Goal: Task Accomplishment & Management: Manage account settings

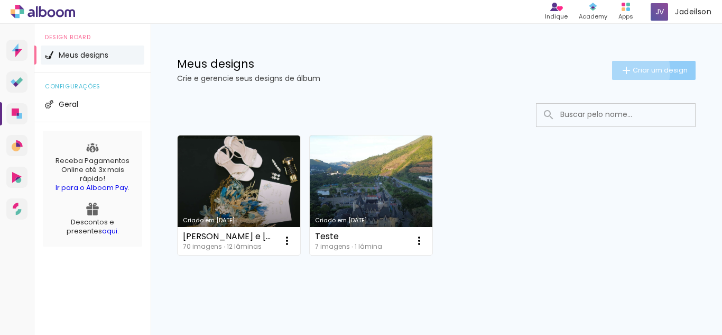
click at [621, 70] on iron-icon at bounding box center [626, 70] width 13 height 13
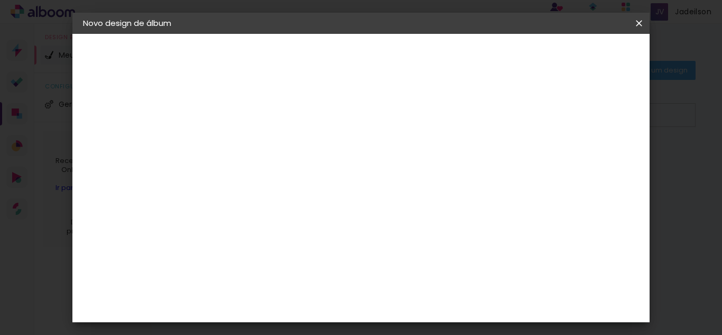
click at [256, 137] on input at bounding box center [256, 142] width 0 height 16
type input "Capa Luciene"
type paper-input "Capa Luciene"
click at [364, 50] on paper-button "Avançar" at bounding box center [338, 56] width 52 height 18
click at [454, 163] on paper-item "Tamanho Livre" at bounding box center [402, 160] width 101 height 23
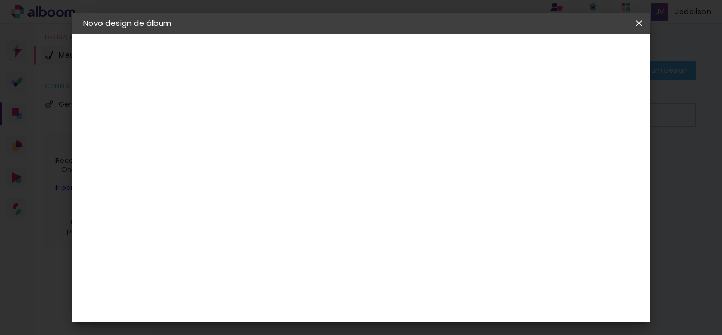
click at [0, 0] on slot "Tamanho Livre" at bounding box center [0, 0] width 0 height 0
click at [0, 0] on slot "Avançar" at bounding box center [0, 0] width 0 height 0
click at [233, 171] on input "30" at bounding box center [222, 173] width 27 height 16
type input "20"
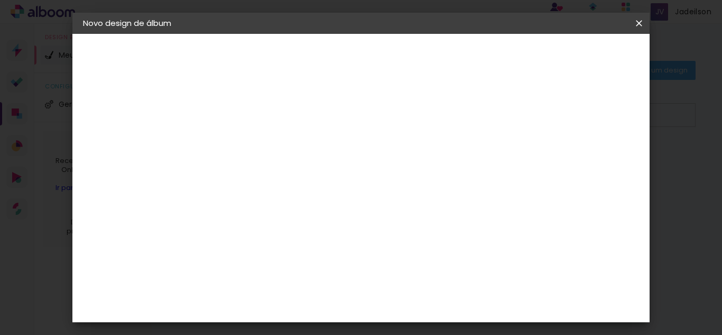
type paper-input "20"
click at [598, 118] on div "30 cm cm cm mm A maioria das encadernadoras sugere 5mm de sangria." at bounding box center [405, 76] width 390 height 85
click at [0, 0] on slot "Voltar" at bounding box center [0, 0] width 0 height 0
click at [0, 0] on slot "Tamanho Livre" at bounding box center [0, 0] width 0 height 0
click at [0, 0] on slot "Avançar" at bounding box center [0, 0] width 0 height 0
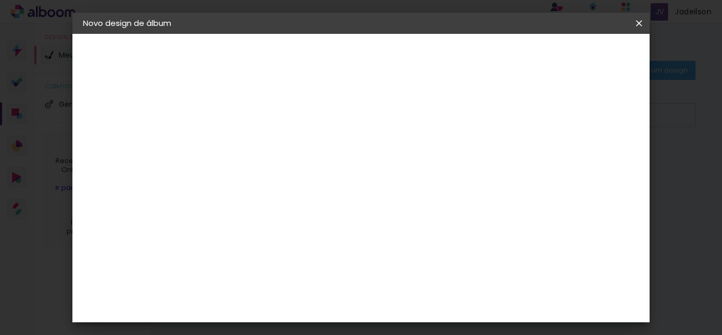
click at [348, 166] on span "30" at bounding box center [343, 166] width 17 height 16
click at [599, 71] on header "Tamanho livre Defina a largura, altura e sangria das lâminas. Voltar Iniciar de…" at bounding box center [405, 61] width 390 height 54
click at [573, 56] on span "Iniciar design" at bounding box center [549, 55] width 48 height 7
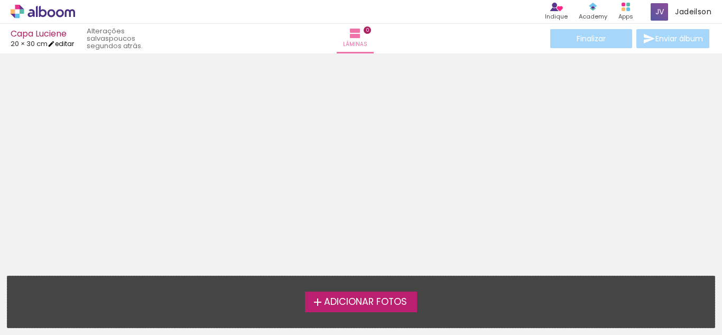
click at [66, 44] on link "editar" at bounding box center [61, 43] width 26 height 9
type input "20"
type input "60"
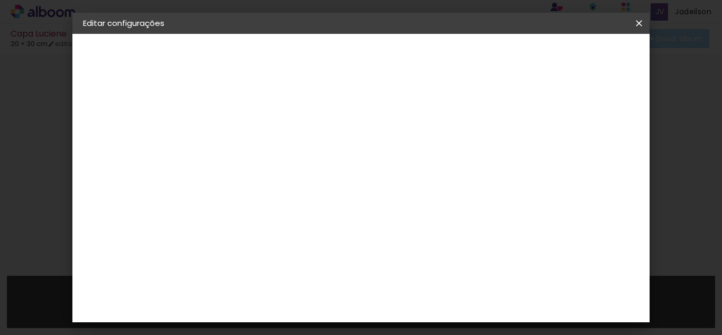
click at [348, 163] on span "30" at bounding box center [343, 166] width 17 height 16
click at [349, 169] on span "30" at bounding box center [343, 166] width 17 height 16
click at [338, 163] on span "30" at bounding box center [343, 166] width 17 height 16
click at [345, 165] on span "30" at bounding box center [343, 166] width 17 height 16
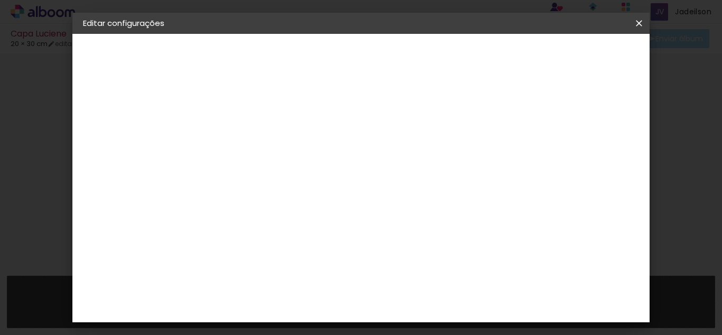
click at [0, 0] on slot "Voltar" at bounding box center [0, 0] width 0 height 0
click at [287, 96] on paper-item "AlfaFotoBook" at bounding box center [283, 102] width 114 height 23
click at [0, 0] on slot "Avançar" at bounding box center [0, 0] width 0 height 0
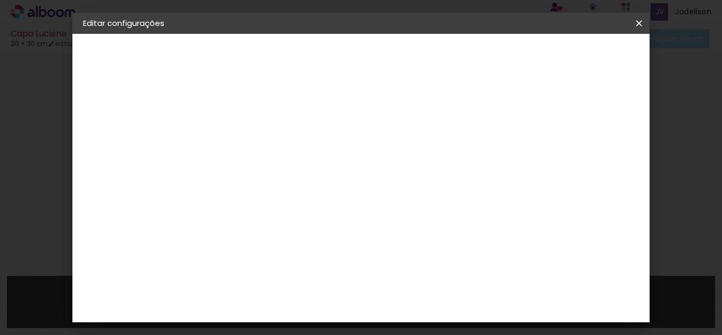
click at [366, 206] on span "25 × 30 cm" at bounding box center [346, 217] width 39 height 22
click at [0, 0] on slot "Avançar" at bounding box center [0, 0] width 0 height 0
click at [468, 58] on span "Salvar configurações" at bounding box center [441, 59] width 54 height 15
click at [468, 56] on span "Salvar configurações" at bounding box center [441, 59] width 54 height 15
click at [0, 0] on slot "Voltar" at bounding box center [0, 0] width 0 height 0
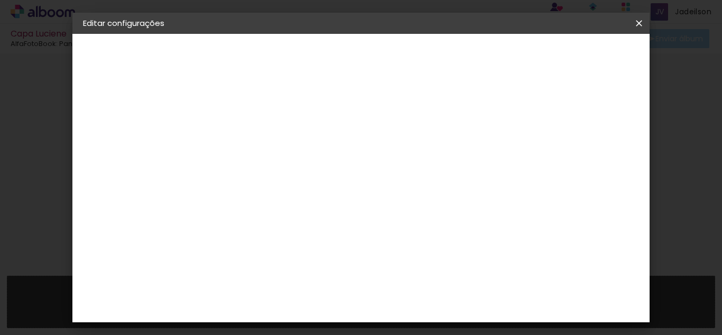
click at [0, 0] on slot "Voltar" at bounding box center [0, 0] width 0 height 0
click at [640, 26] on iron-icon at bounding box center [639, 23] width 13 height 11
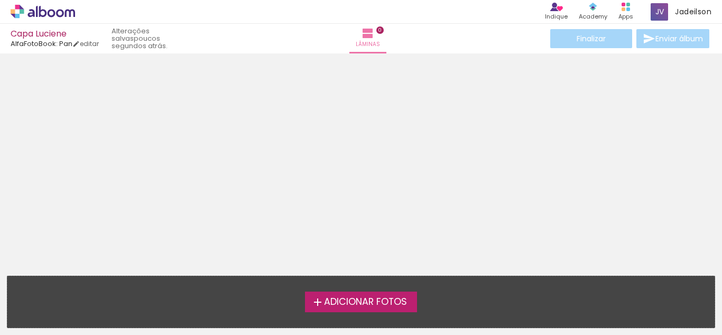
click at [600, 38] on div "Finalizar Enviar álbum" at bounding box center [629, 38] width 163 height 19
click at [362, 36] on iron-icon at bounding box center [368, 33] width 13 height 13
click at [49, 12] on icon at bounding box center [52, 13] width 8 height 8
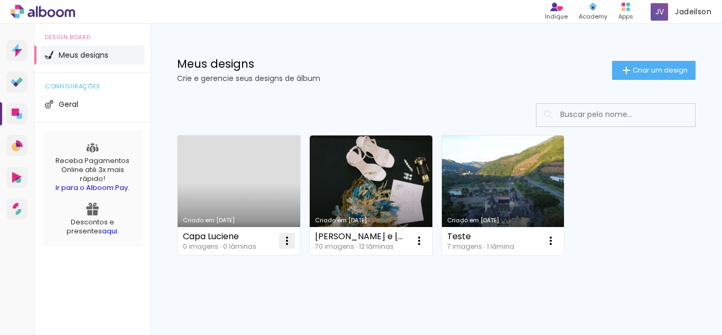
click at [289, 241] on iron-icon at bounding box center [287, 240] width 13 height 13
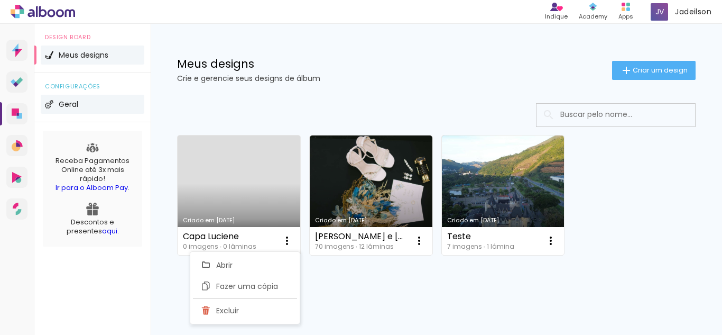
click at [54, 101] on li "Geral" at bounding box center [93, 104] width 104 height 19
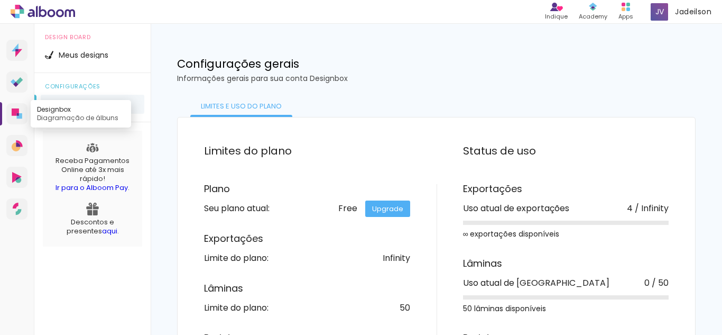
click at [17, 108] on icon at bounding box center [15, 111] width 7 height 7
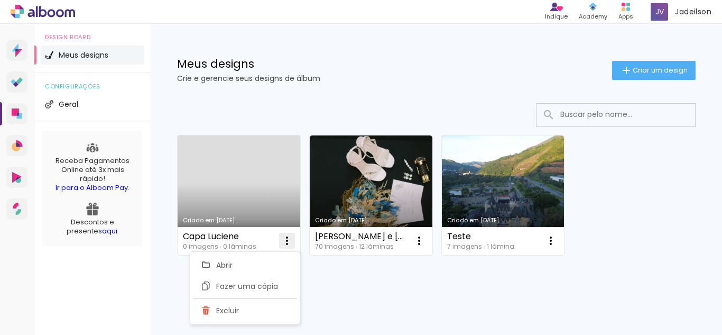
click at [281, 243] on iron-icon at bounding box center [287, 240] width 13 height 13
click at [287, 242] on iron-icon at bounding box center [287, 240] width 13 height 13
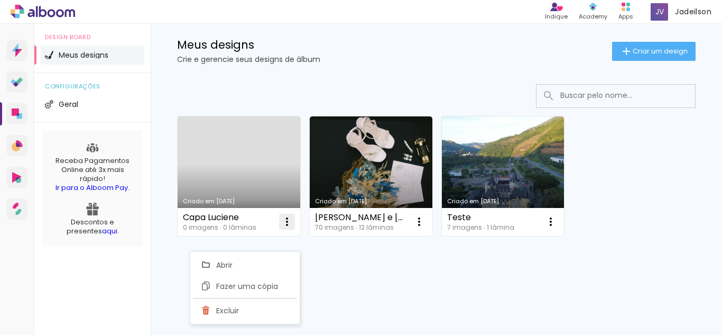
click at [288, 223] on iron-icon at bounding box center [287, 221] width 13 height 13
click at [247, 250] on paper-item "Abrir" at bounding box center [244, 245] width 106 height 21
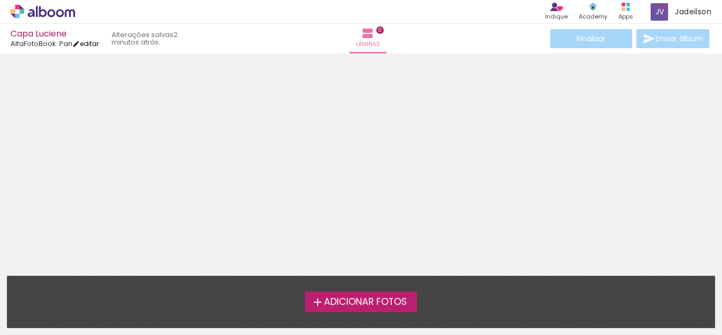
click at [97, 40] on link "editar" at bounding box center [85, 43] width 26 height 9
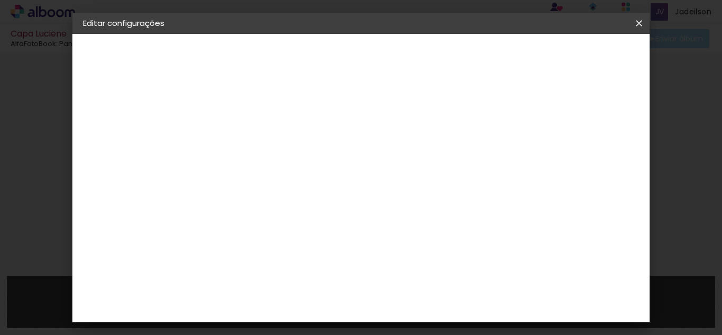
click at [643, 23] on iron-icon at bounding box center [639, 23] width 13 height 11
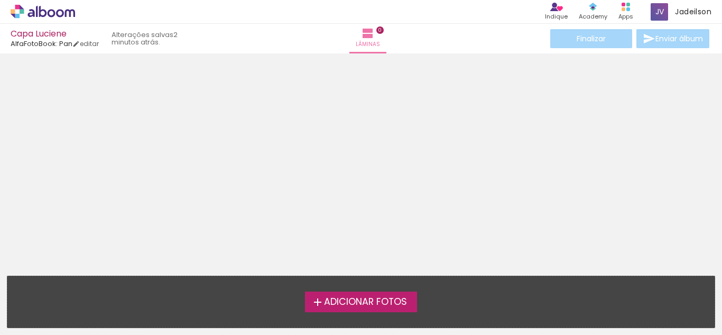
click at [44, 16] on icon at bounding box center [43, 11] width 8 height 11
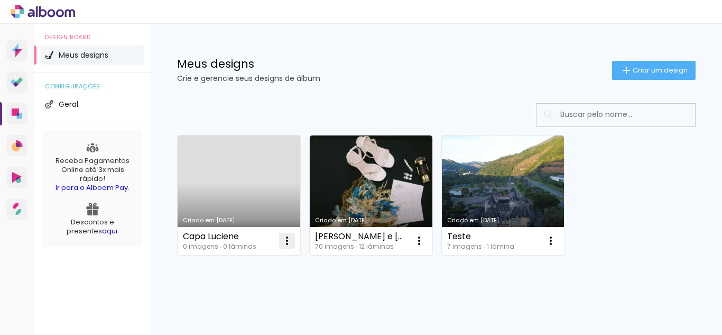
click at [286, 237] on iron-icon at bounding box center [287, 240] width 13 height 13
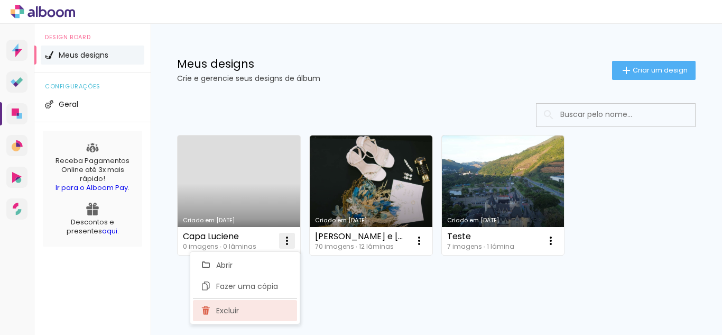
click at [255, 313] on paper-item "Excluir" at bounding box center [245, 310] width 104 height 21
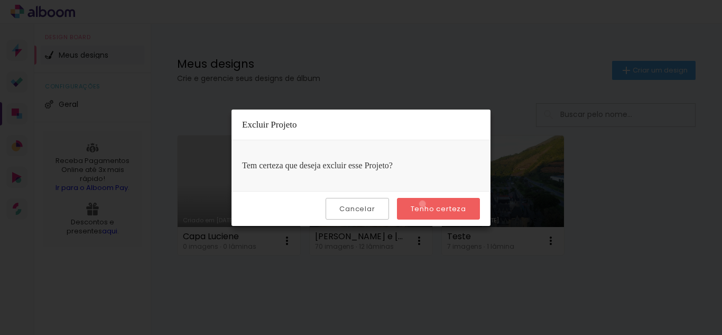
click at [0, 0] on slot "Tenho certeza" at bounding box center [0, 0] width 0 height 0
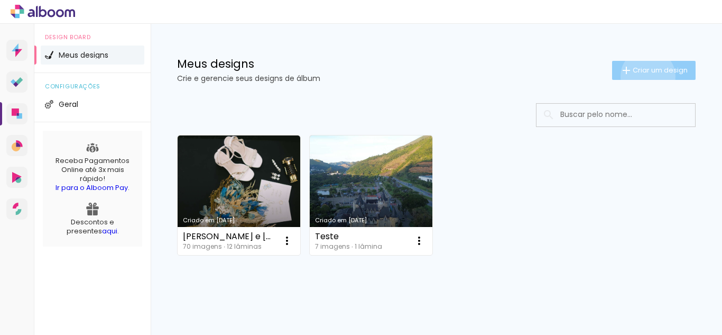
click at [638, 76] on paper-button "Criar um design" at bounding box center [654, 70] width 84 height 19
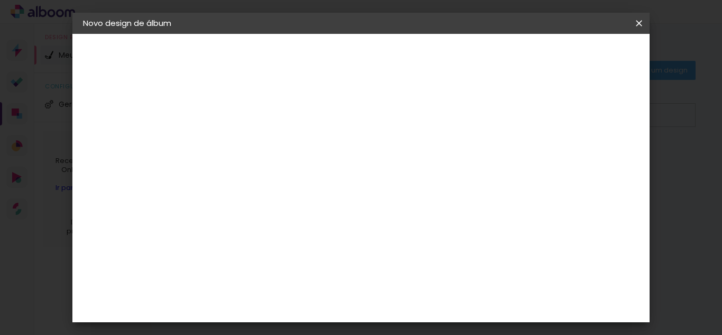
click at [256, 144] on input at bounding box center [256, 142] width 0 height 16
type input "capa"
type paper-input "capa"
click at [0, 0] on slot "Avançar" at bounding box center [0, 0] width 0 height 0
click at [454, 165] on paper-item "Tamanho Livre" at bounding box center [402, 160] width 101 height 23
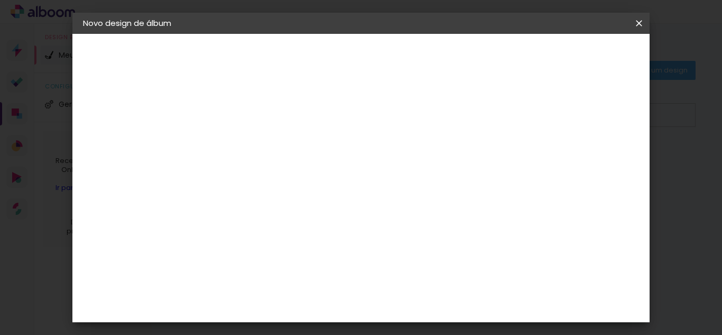
click at [441, 220] on div "Sugerir uma encadernadora" at bounding box center [408, 220] width 66 height 17
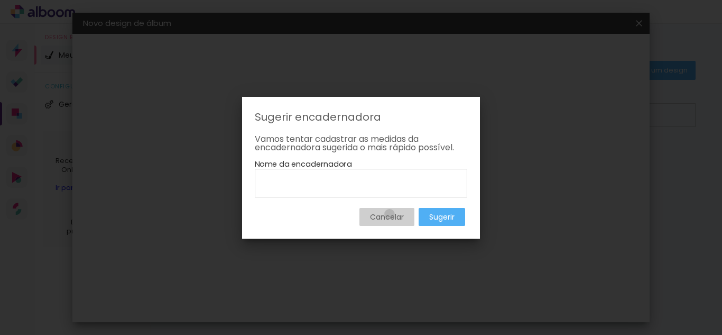
click at [0, 0] on slot "Cancelar" at bounding box center [0, 0] width 0 height 0
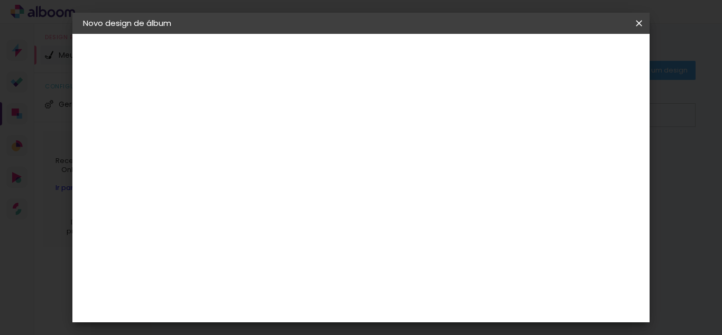
click at [0, 0] on slot "Tamanho Livre" at bounding box center [0, 0] width 0 height 0
click at [454, 48] on paper-button "Avançar" at bounding box center [428, 56] width 52 height 18
click at [344, 163] on span "30" at bounding box center [343, 166] width 17 height 16
click at [0, 0] on slot "Voltar" at bounding box center [0, 0] width 0 height 0
click at [0, 0] on iron-icon at bounding box center [0, 0] width 0 height 0
